Goal: Information Seeking & Learning: Learn about a topic

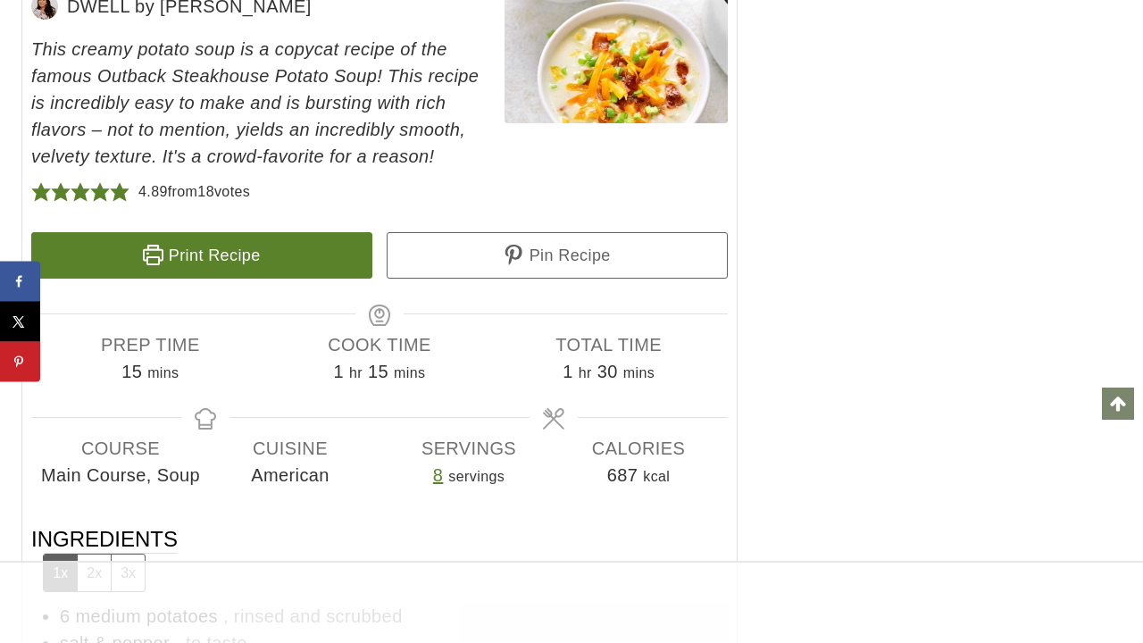
scroll to position [20220, 0]
